Goal: Transaction & Acquisition: Purchase product/service

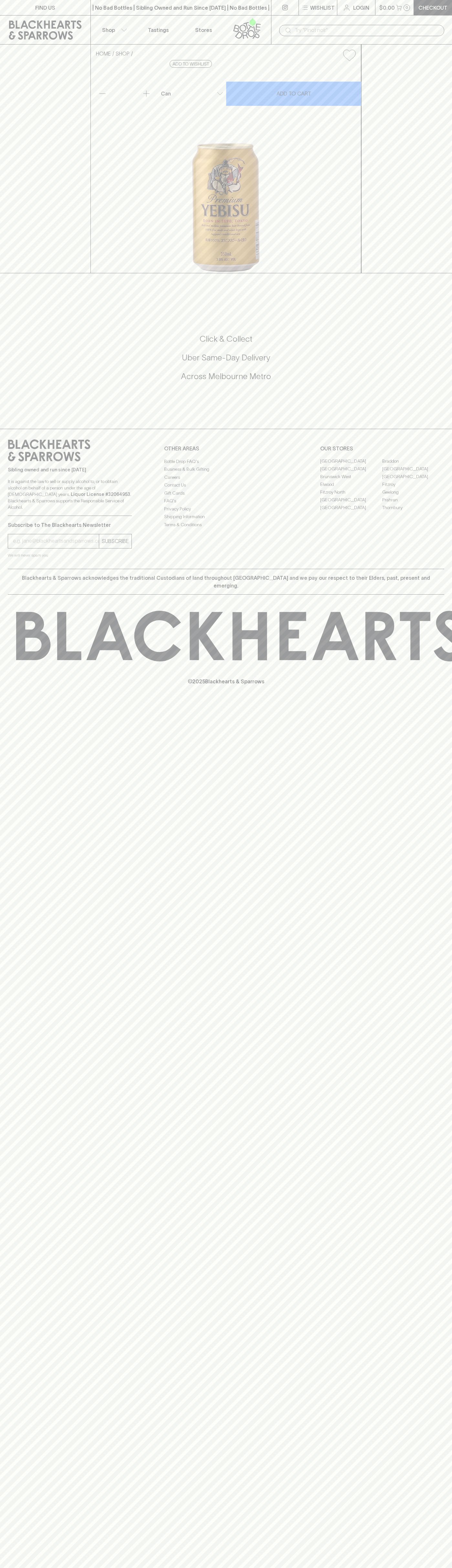
click at [342, 9] on link "Login" at bounding box center [356, 7] width 38 height 15
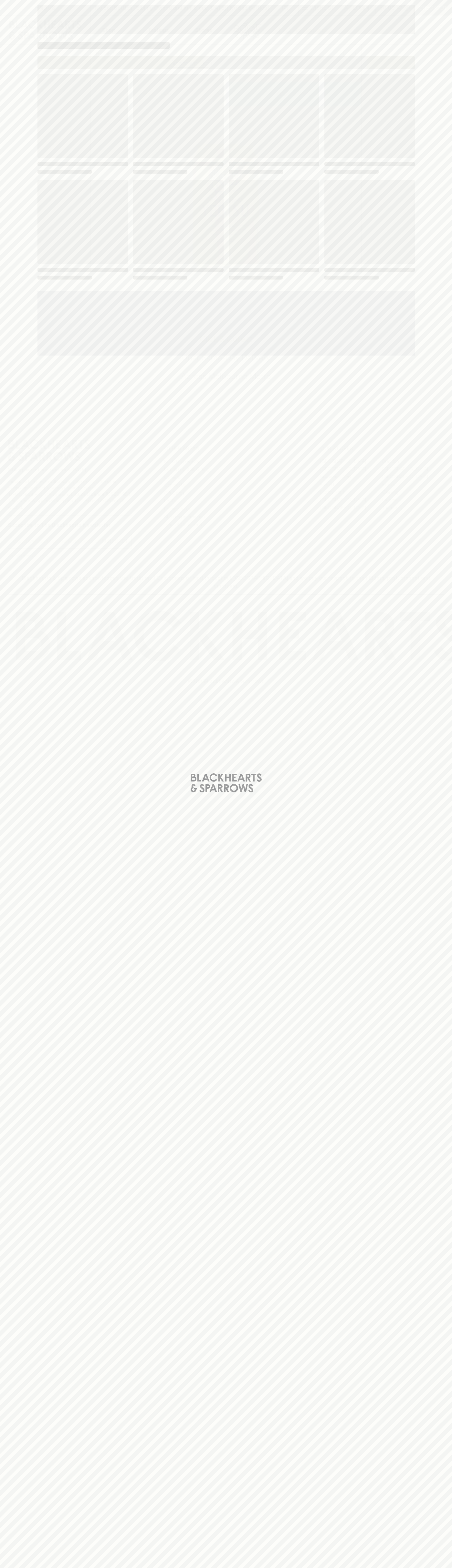
click at [427, 1567] on html "FIND US | No Bad Bottles | Sibling Owned and Run Since [DATE] | No Bad Bottles …" at bounding box center [226, 784] width 452 height 1568
click at [439, 1567] on html "FIND US | No Bad Bottles | Sibling Owned and Run Since [DATE] | No Bad Bottles …" at bounding box center [226, 784] width 452 height 1568
click at [9, 326] on div "Loading" at bounding box center [226, 784] width 452 height 1568
